Goal: Task Accomplishment & Management: Complete application form

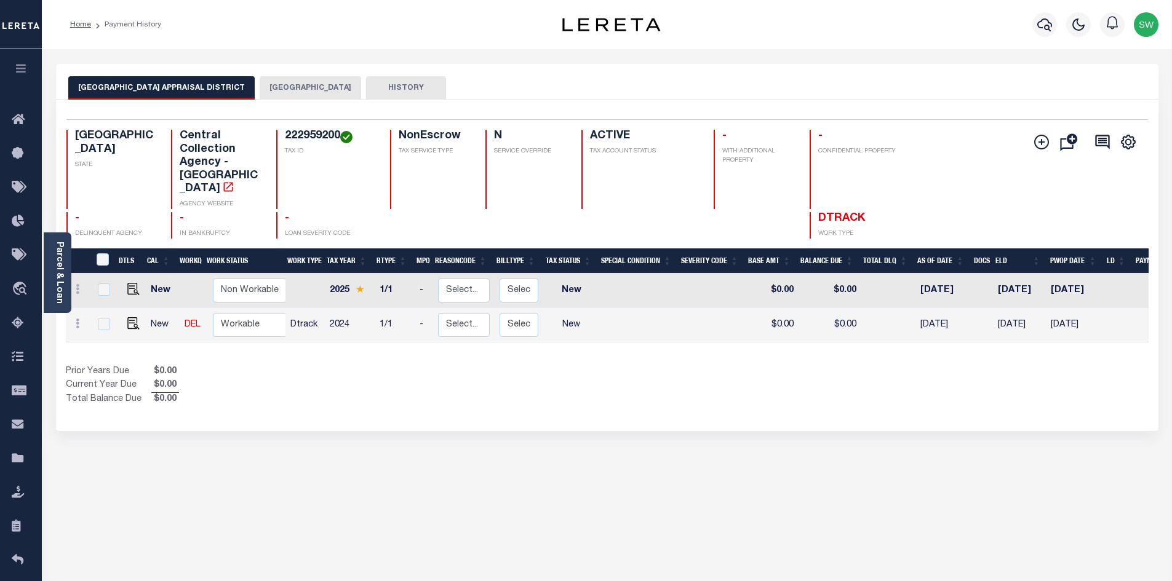
click at [649, 365] on div "Show Tax Lines before Bill Release Date Prior Years Due $0.00 Current Year Due …" at bounding box center [607, 385] width 1083 height 41
click at [332, 88] on button "[GEOGRAPHIC_DATA]" at bounding box center [311, 87] width 102 height 23
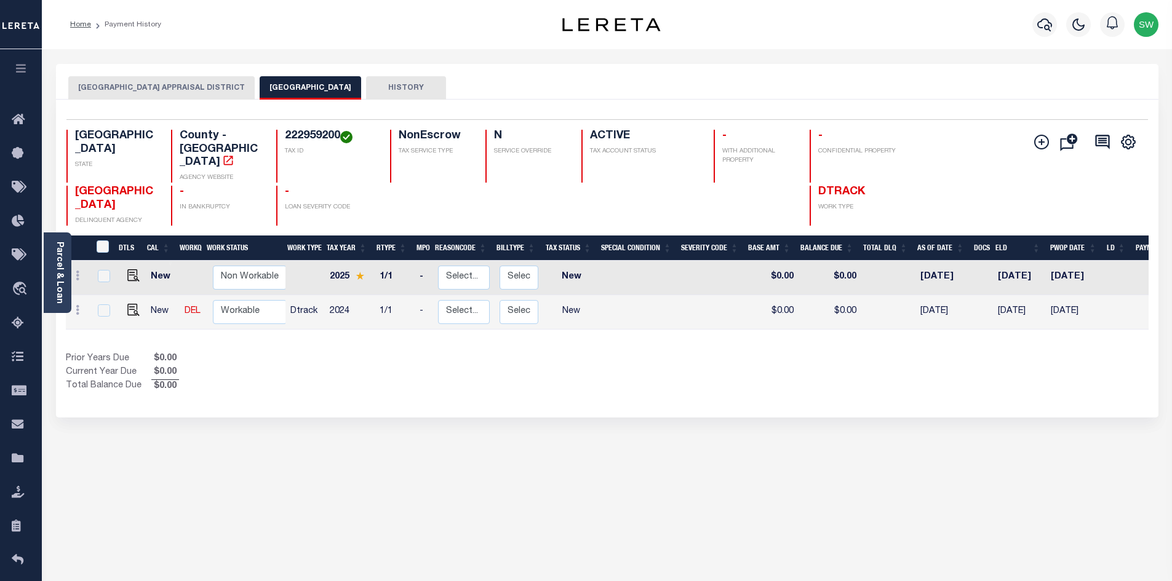
drag, startPoint x: 465, startPoint y: 365, endPoint x: 613, endPoint y: 281, distance: 170.0
click at [463, 362] on div "Prior Years Due $0.00 Current Year Due $0.00 Total Balance Due $0.00" at bounding box center [336, 373] width 541 height 41
click at [183, 87] on button "[GEOGRAPHIC_DATA] APPRAISAL DISTRICT" at bounding box center [161, 87] width 186 height 23
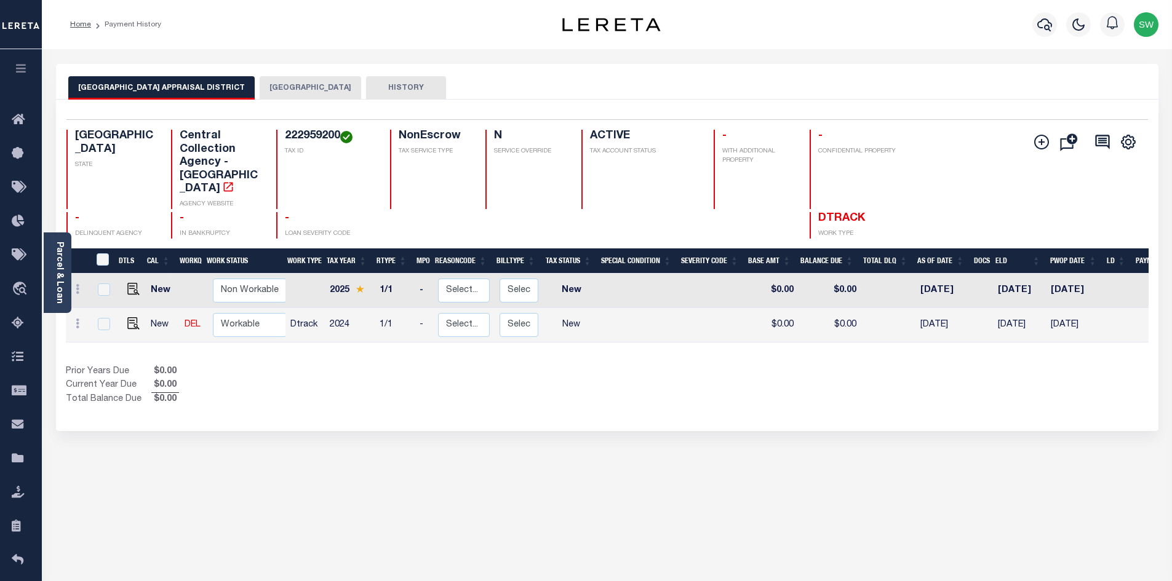
drag, startPoint x: 322, startPoint y: 159, endPoint x: 322, endPoint y: 148, distance: 11.7
click at [322, 159] on div "222959200 TAX ID" at bounding box center [325, 169] width 99 height 79
drag, startPoint x: 337, startPoint y: 134, endPoint x: 286, endPoint y: 135, distance: 51.1
click at [286, 135] on h4 "222959200" at bounding box center [330, 137] width 90 height 14
copy h4 "222959200"
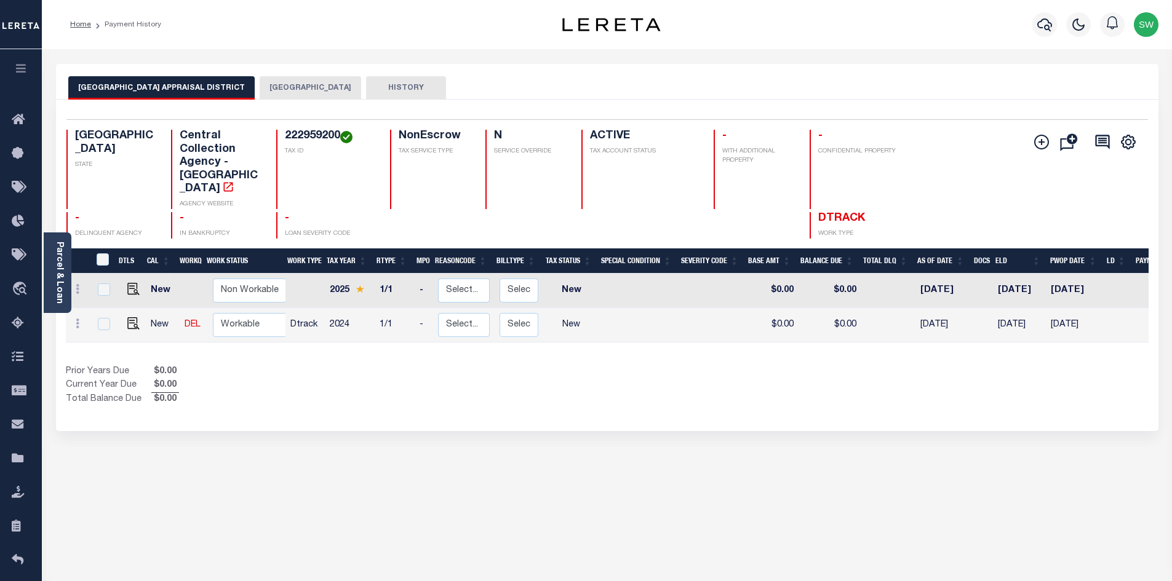
drag, startPoint x: 651, startPoint y: 383, endPoint x: 371, endPoint y: 324, distance: 286.1
click at [645, 381] on div "Selected 2 Results 1 Items per page 25 50 100 TX STATE TAX ID N" at bounding box center [607, 266] width 1102 height 332
click at [134, 317] on img "" at bounding box center [133, 323] width 12 height 12
checkbox input "true"
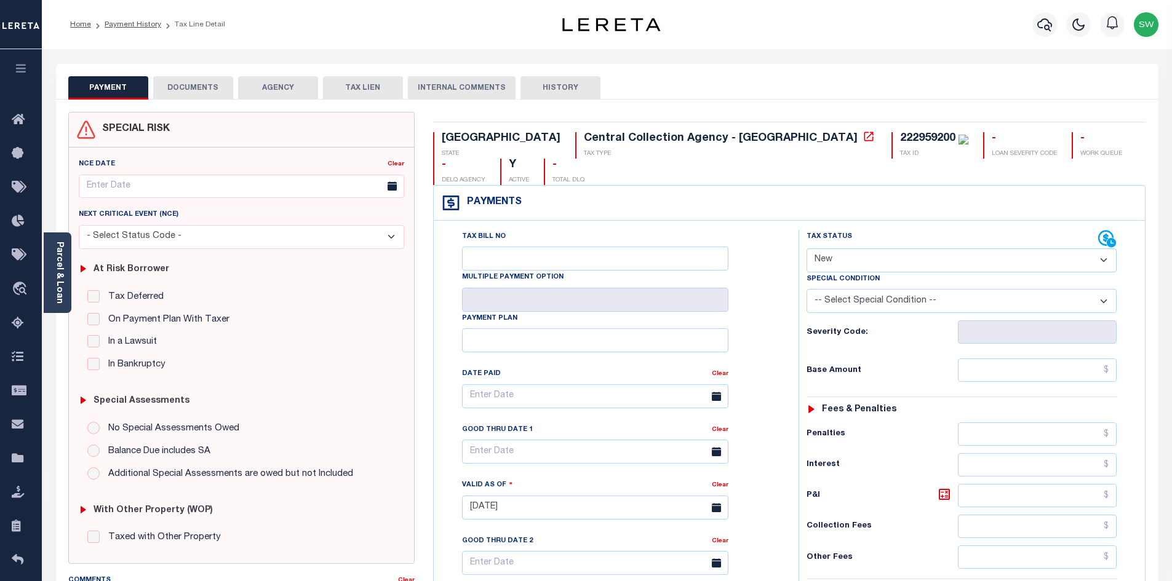
click at [1106, 249] on select "- Select Status Code - Open Due/Unpaid Paid Incomplete No Tax Due Internal Refu…" at bounding box center [962, 261] width 310 height 24
select select "PYD"
click at [807, 249] on select "- Select Status Code - Open Due/Unpaid Paid Incomplete No Tax Due Internal Refu…" at bounding box center [962, 261] width 310 height 24
type input "09/03/2025"
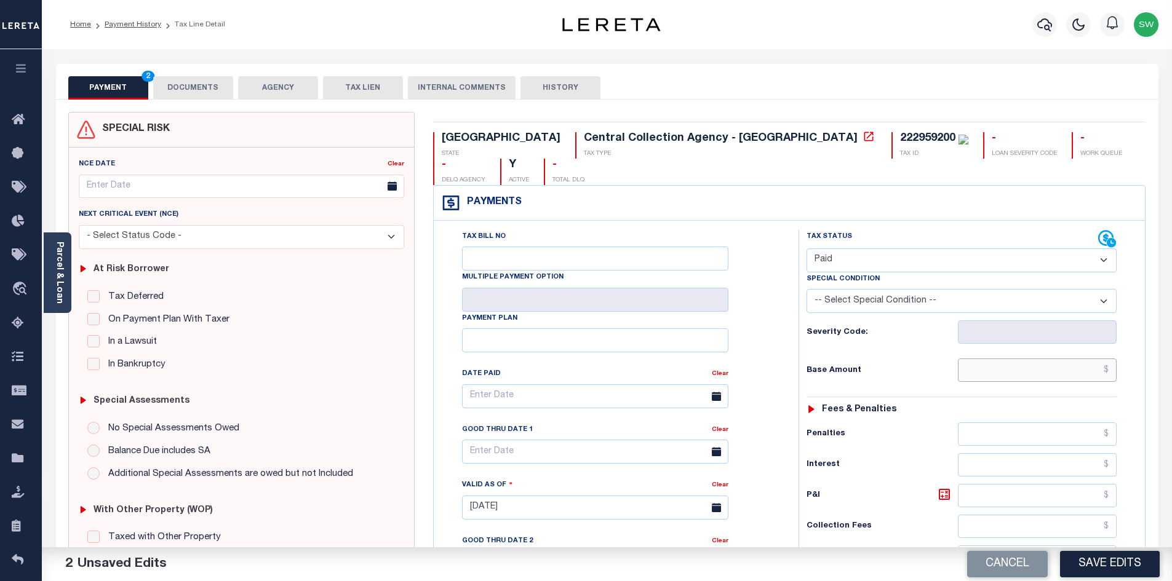
click at [995, 359] on input "text" at bounding box center [1037, 370] width 159 height 23
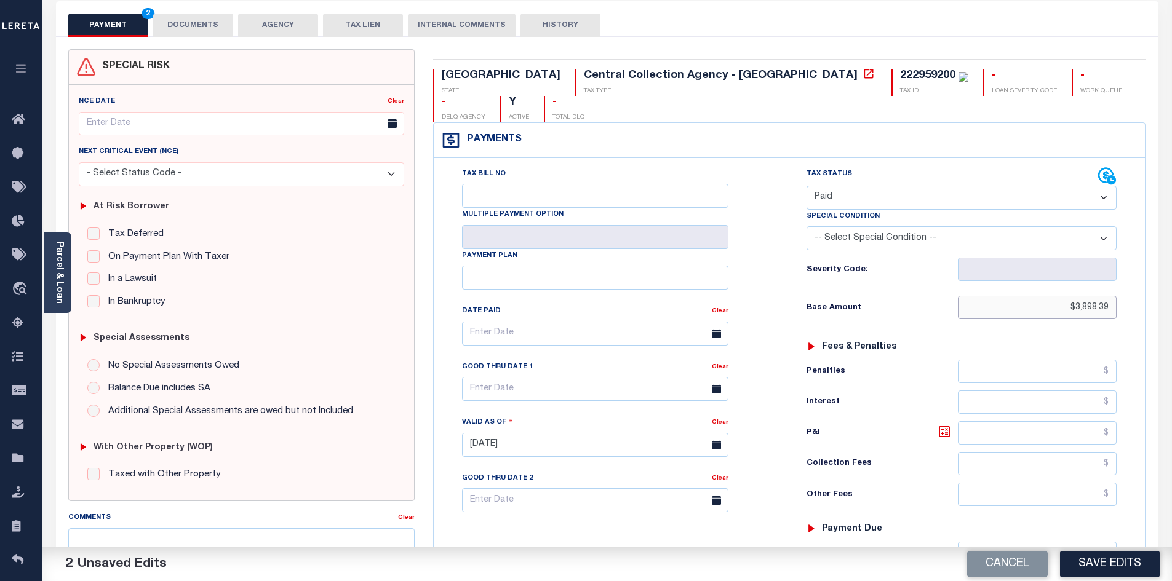
scroll to position [75, 0]
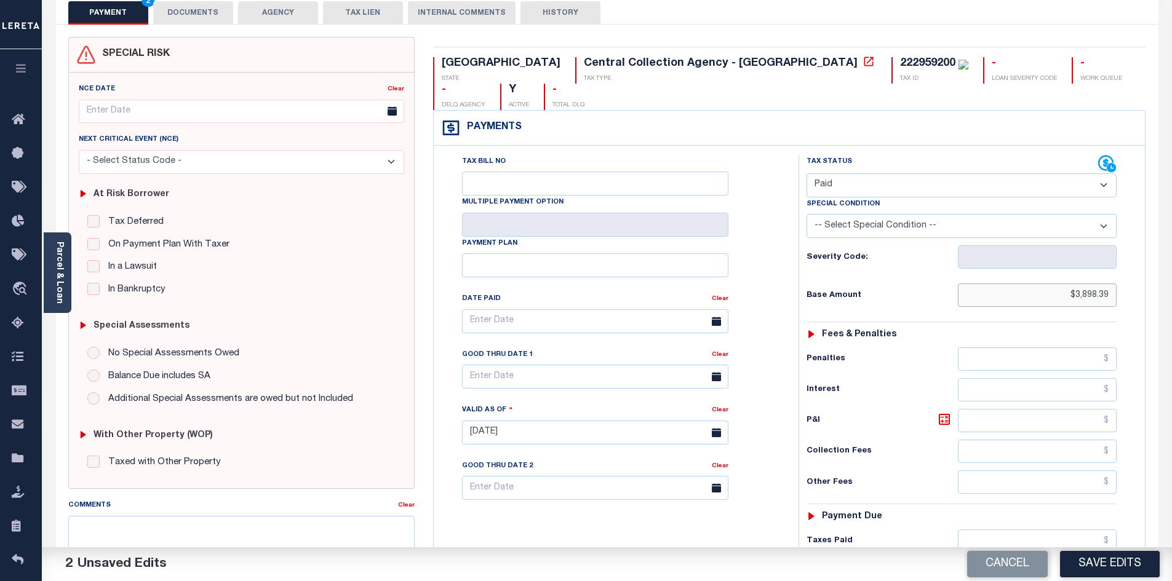
type input "$3,898.39"
click at [1019, 530] on input "text" at bounding box center [1037, 541] width 159 height 23
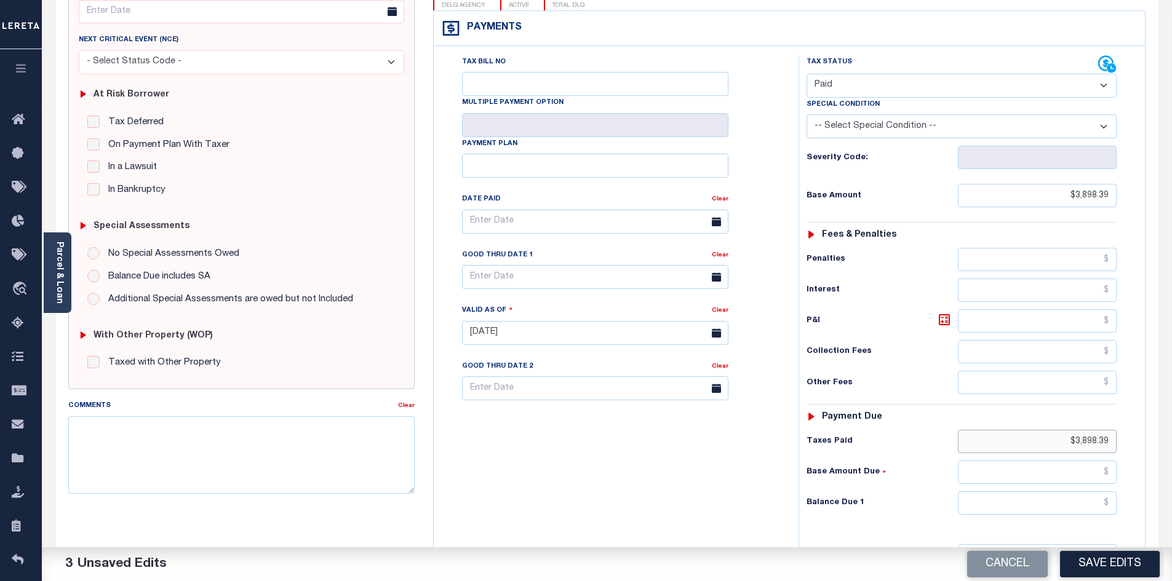
scroll to position [177, 0]
type input "$3,898.39"
click at [1091, 490] on input "text" at bounding box center [1037, 501] width 159 height 23
type input "$0.00"
click at [707, 453] on div "Tax Bill No Multiple Payment Option Payment Plan Clear" at bounding box center [613, 325] width 353 height 543
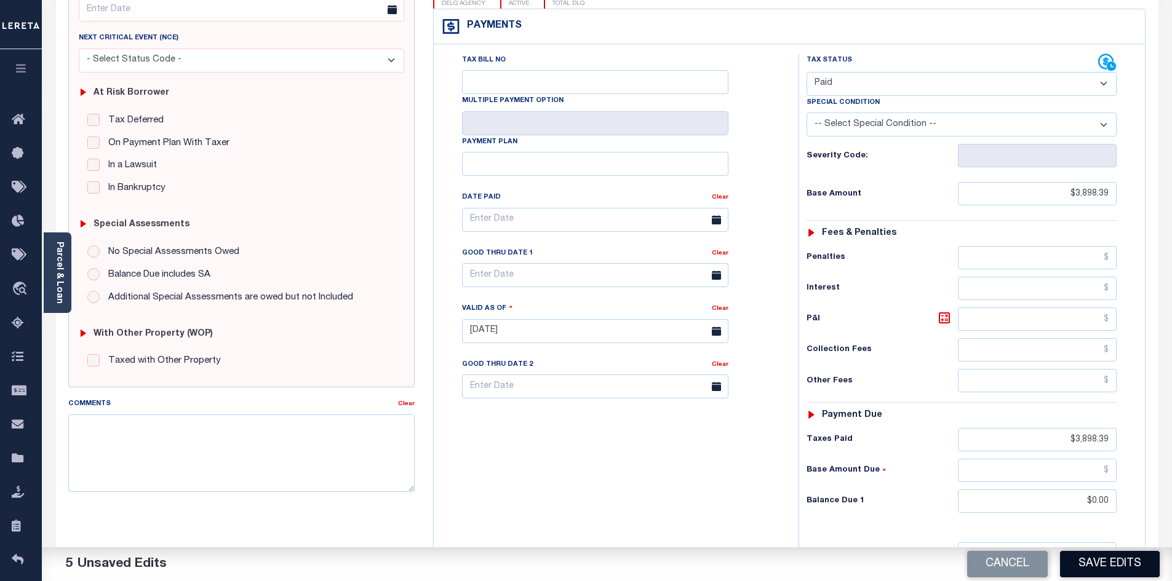
click at [1081, 554] on button "Save Edits" at bounding box center [1110, 564] width 100 height 26
checkbox input "false"
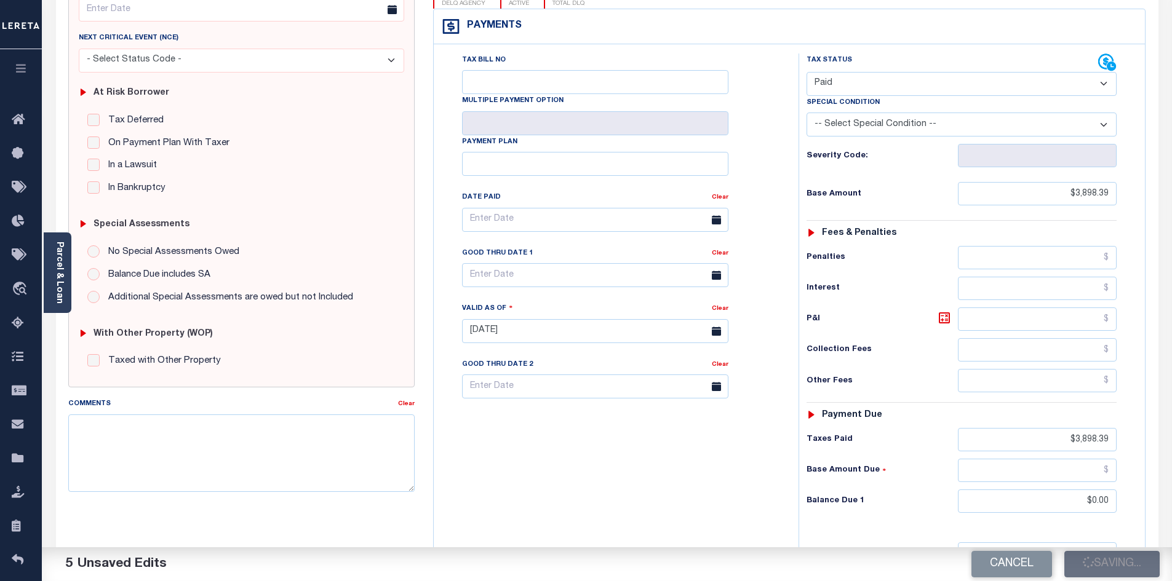
type input "$3,898.39"
type input "$0"
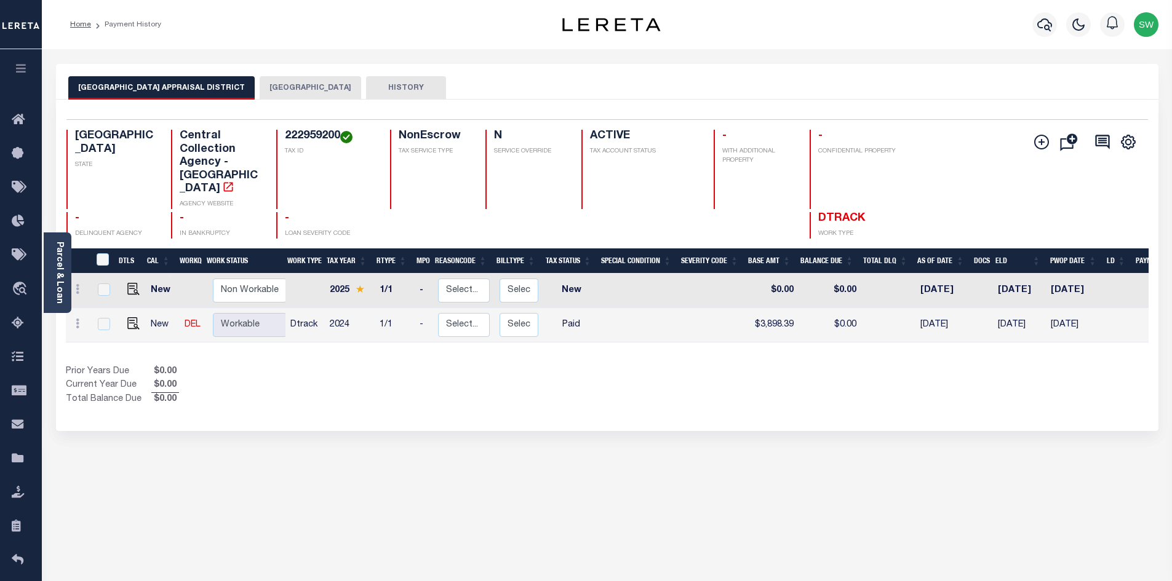
drag, startPoint x: 361, startPoint y: 168, endPoint x: 351, endPoint y: 154, distance: 17.2
click at [360, 167] on div "222959200 TAX ID" at bounding box center [325, 169] width 99 height 79
click at [319, 93] on button "[GEOGRAPHIC_DATA]" at bounding box center [311, 87] width 102 height 23
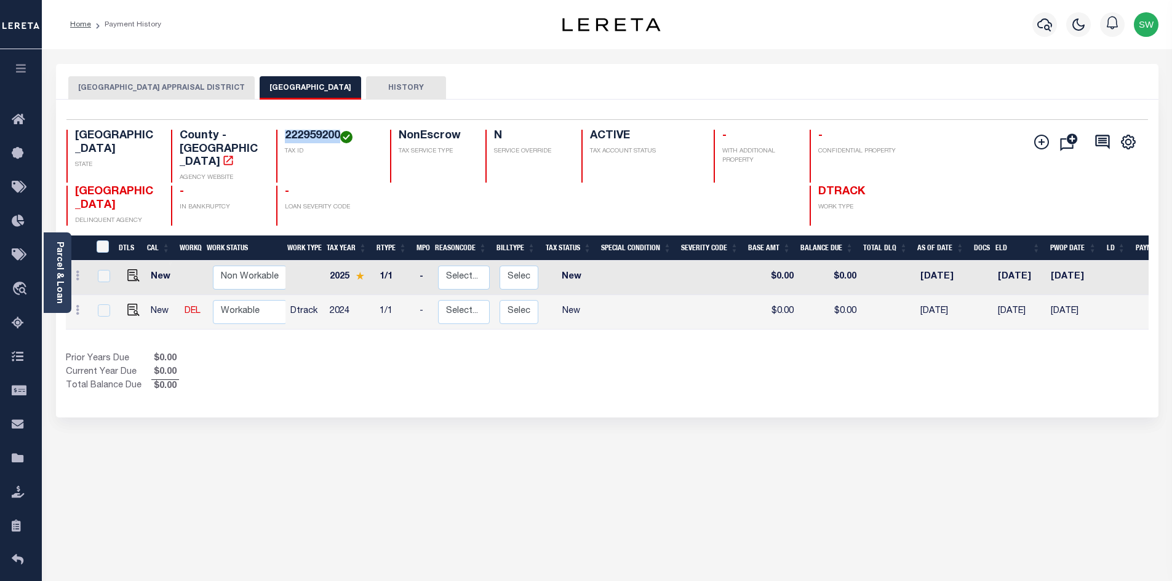
drag, startPoint x: 338, startPoint y: 134, endPoint x: 280, endPoint y: 139, distance: 58.1
click at [280, 139] on div "222959200 TAX ID" at bounding box center [325, 156] width 99 height 53
copy h4 "222959200"
click at [610, 396] on div "Selected 2 Results 1 Items per page 25 50 100 TX STATE TAX ID N" at bounding box center [607, 259] width 1102 height 318
click at [132, 304] on img "" at bounding box center [133, 310] width 12 height 12
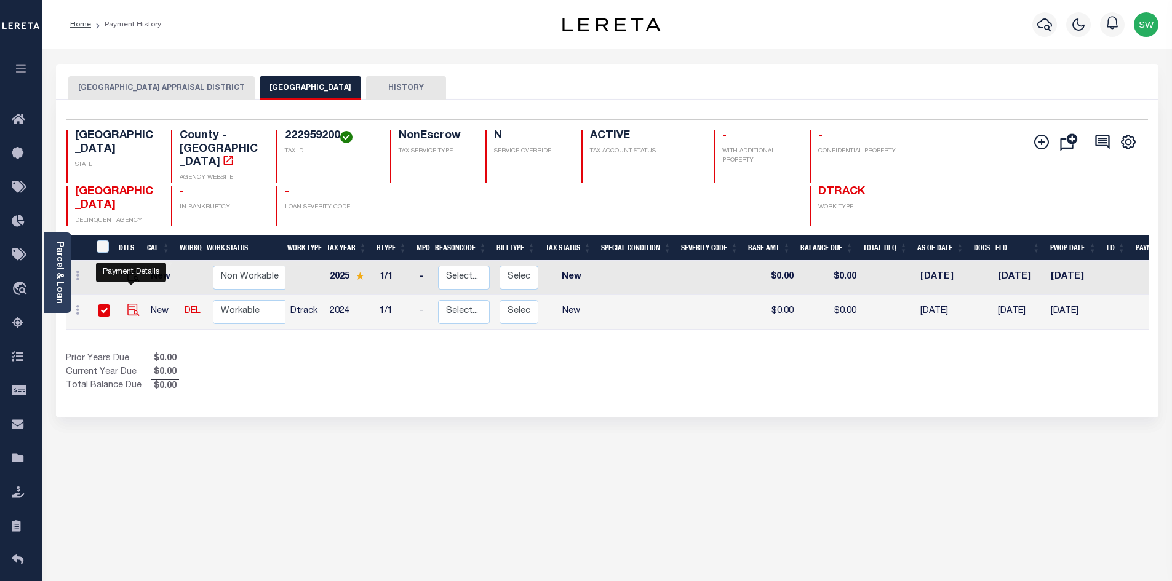
checkbox input "true"
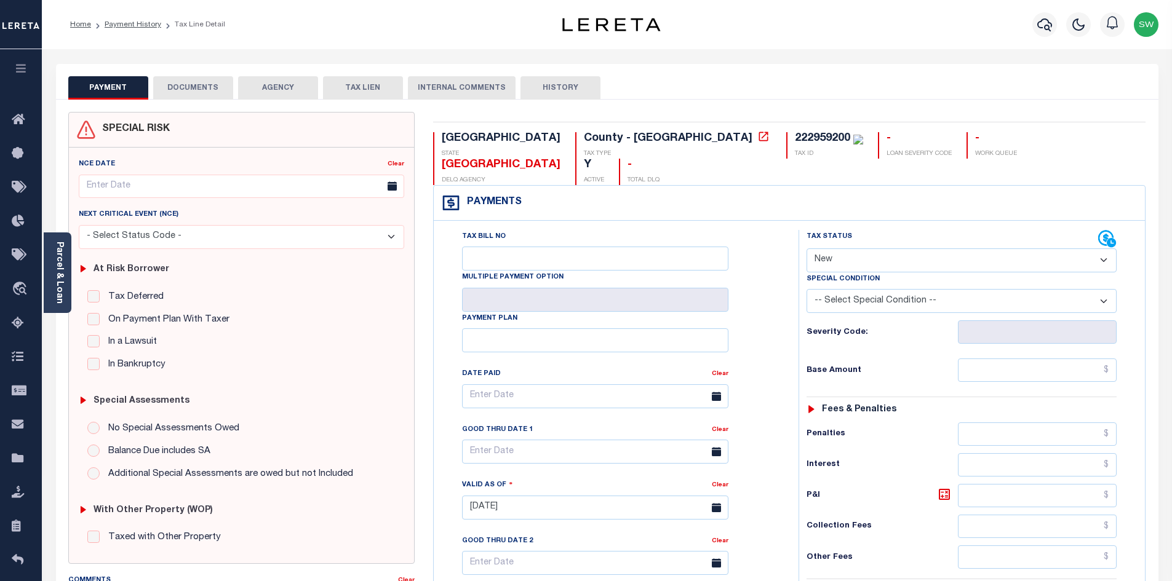
click at [1100, 249] on select "- Select Status Code - Open Due/Unpaid Paid Incomplete No Tax Due Internal Refu…" at bounding box center [962, 261] width 310 height 24
select select "PYD"
click at [807, 249] on select "- Select Status Code - Open Due/Unpaid Paid Incomplete No Tax Due Internal Refu…" at bounding box center [962, 261] width 310 height 24
type input "09/03/2025"
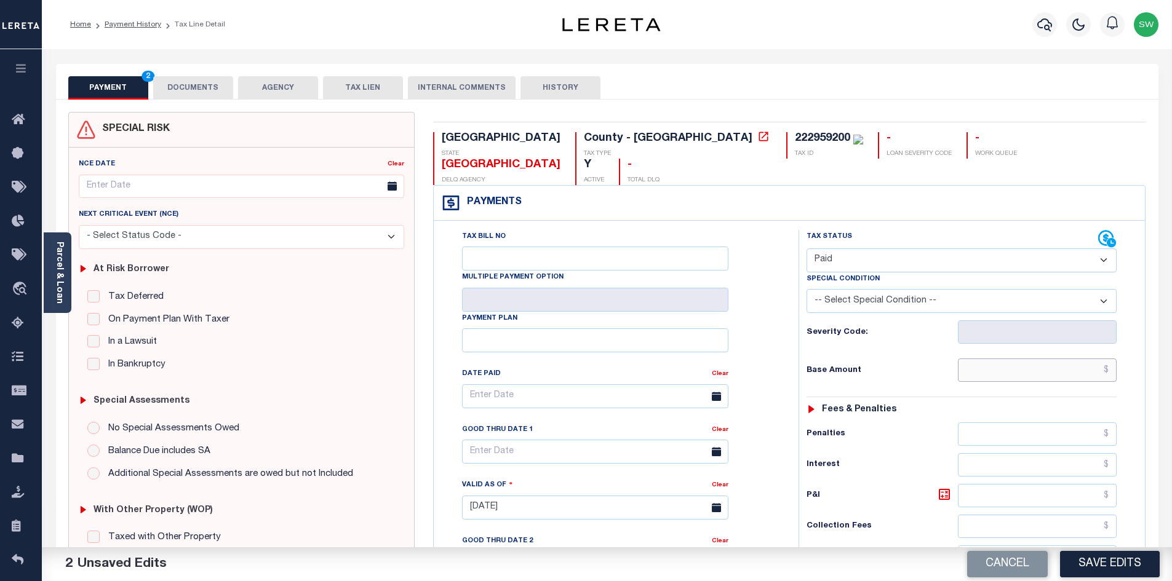
click at [1028, 359] on input "text" at bounding box center [1037, 370] width 159 height 23
click at [986, 359] on input "text" at bounding box center [1037, 370] width 159 height 23
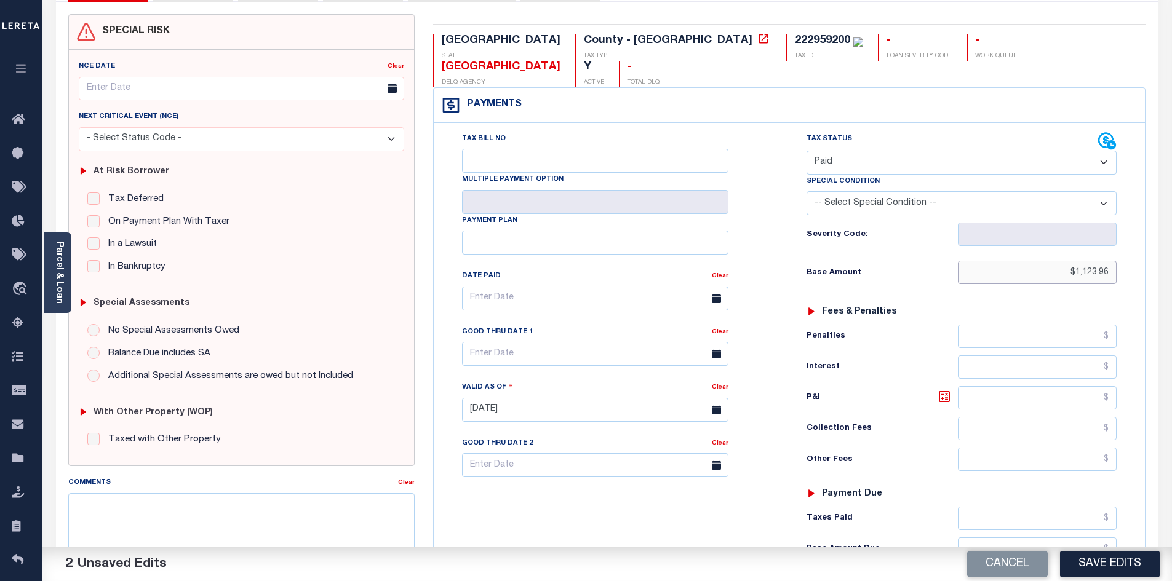
scroll to position [107, 0]
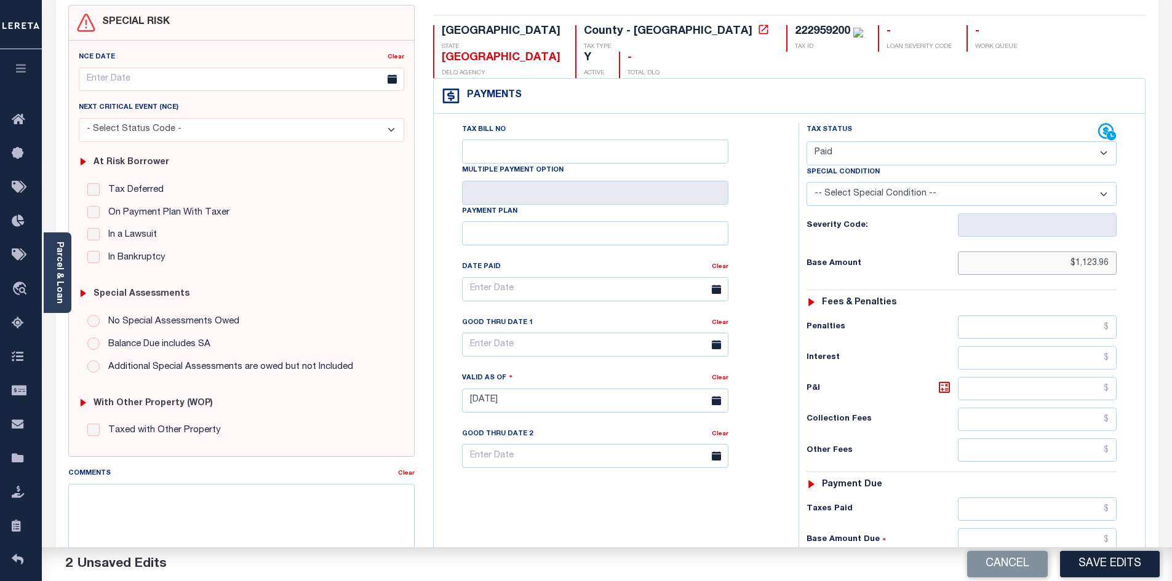
type input "$1,123.96"
click at [986, 498] on input "text" at bounding box center [1037, 509] width 159 height 23
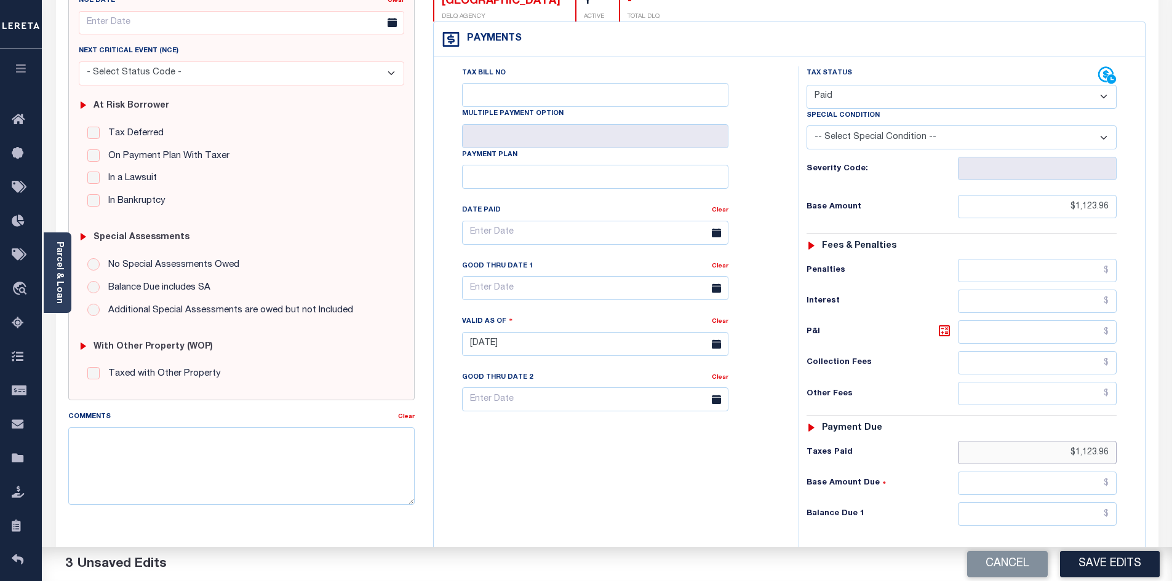
scroll to position [170, 0]
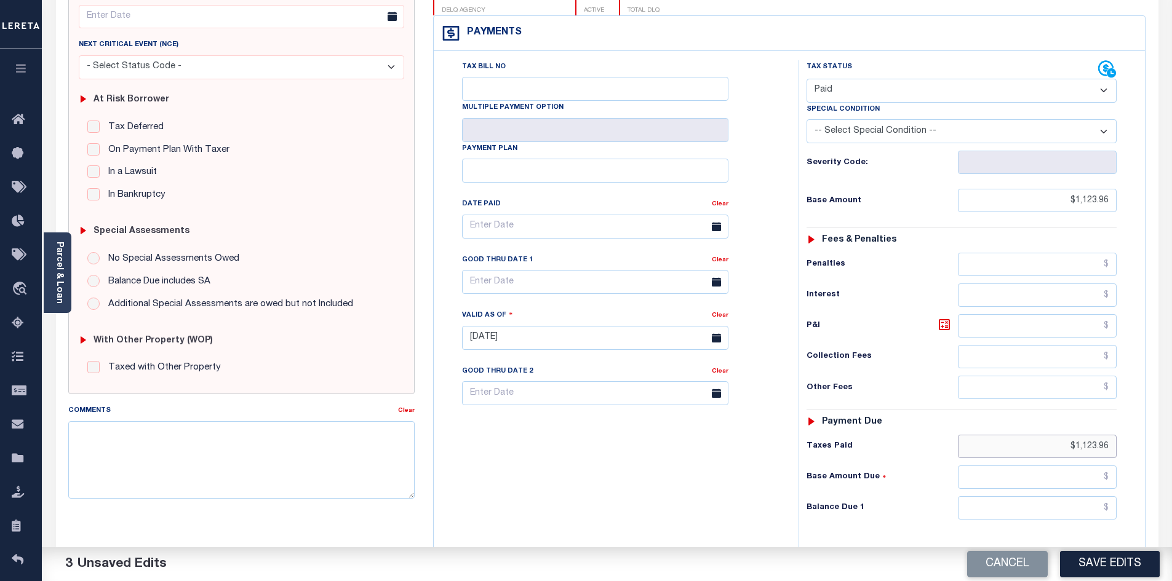
type input "$1,123.96"
click at [1075, 496] on input "text" at bounding box center [1037, 507] width 159 height 23
type input "$0.00"
click at [710, 469] on div "Tax Bill No Multiple Payment Option Payment Plan Clear" at bounding box center [613, 331] width 353 height 543
click at [1113, 566] on button "Save Edits" at bounding box center [1110, 564] width 100 height 26
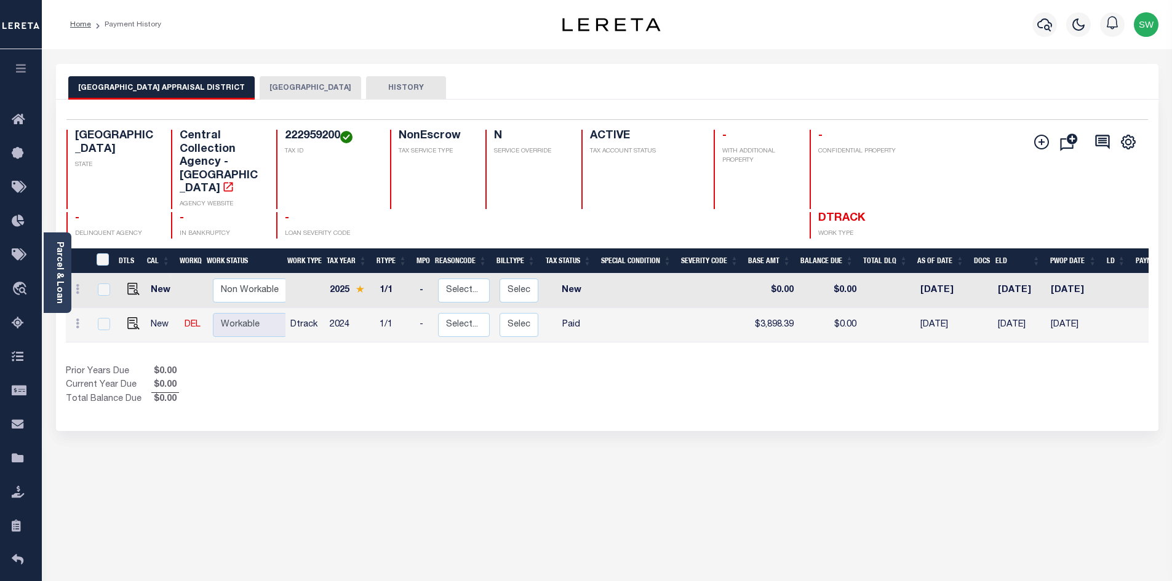
drag, startPoint x: 424, startPoint y: 405, endPoint x: 412, endPoint y: 390, distance: 19.3
click at [421, 402] on div "[GEOGRAPHIC_DATA] APPRAISAL DISTRICT CHEROKEE COUNTY HISTORY Selected 2" at bounding box center [607, 411] width 1121 height 695
click at [27, 123] on icon at bounding box center [22, 120] width 20 height 15
